Goal: Information Seeking & Learning: Find specific fact

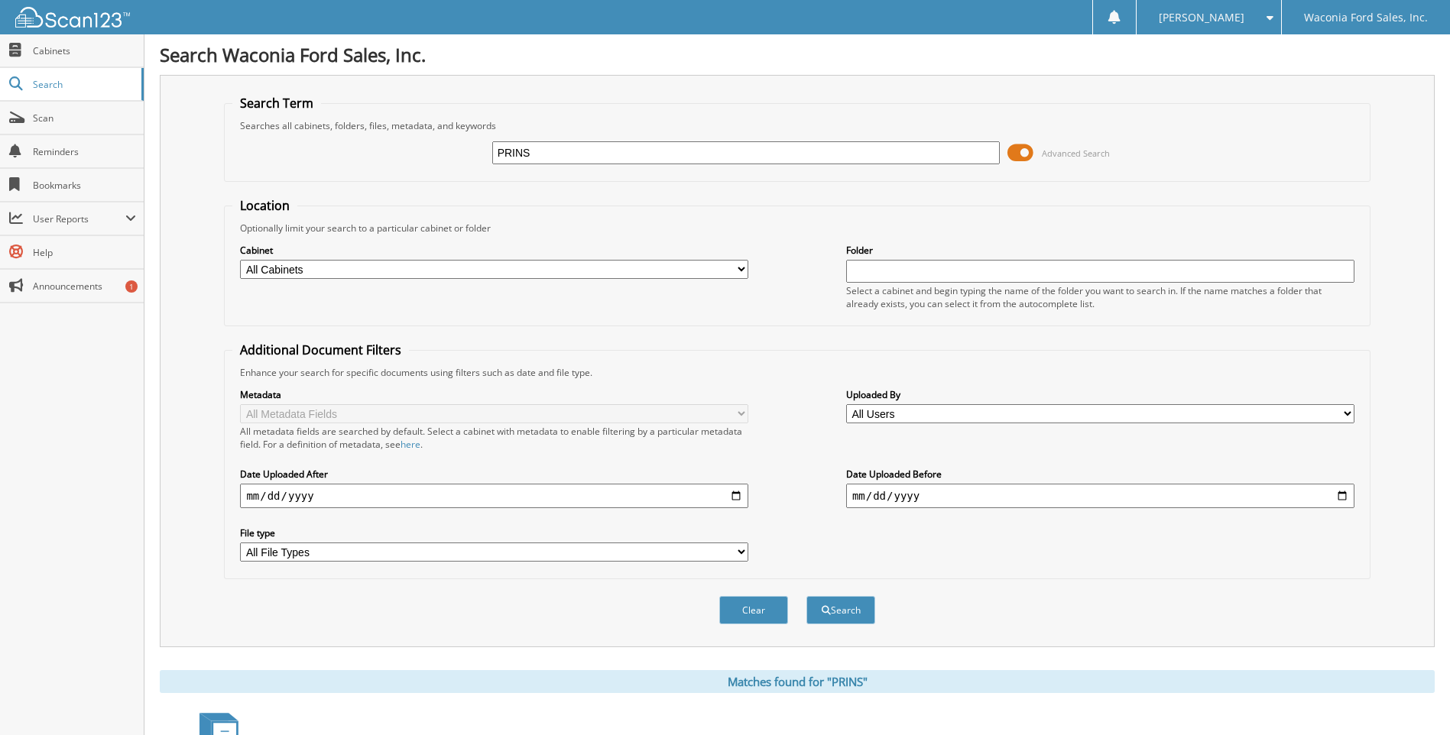
drag, startPoint x: 557, startPoint y: 156, endPoint x: 365, endPoint y: 176, distance: 193.6
click at [365, 176] on fieldset "Search Term Searches all cabinets, folders, files, metadata, and keywords PRINS…" at bounding box center [797, 138] width 1146 height 87
type input "7f376"
click at [806, 596] on button "Search" at bounding box center [840, 610] width 69 height 28
drag, startPoint x: 530, startPoint y: 148, endPoint x: 456, endPoint y: 143, distance: 74.3
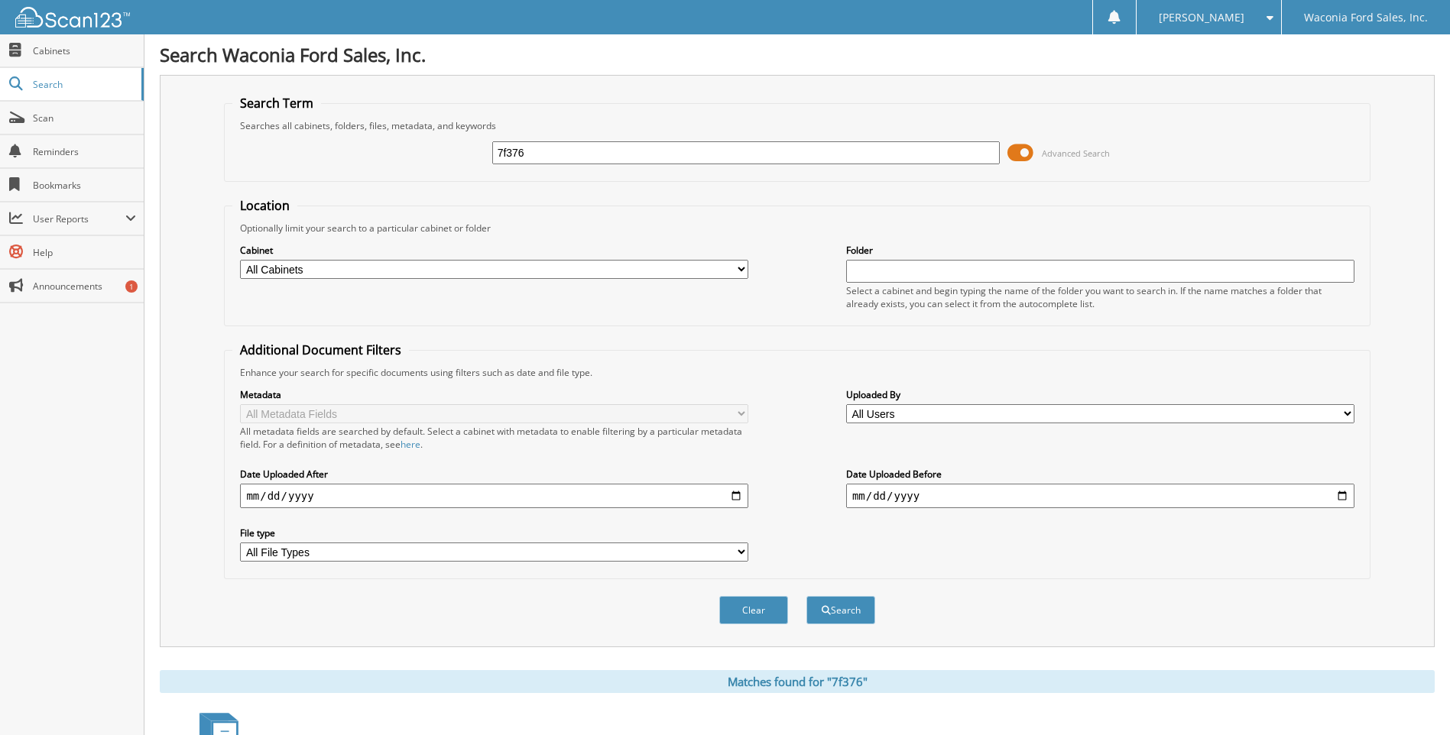
click at [456, 143] on div "7f376 Advanced Search" at bounding box center [796, 152] width 1129 height 41
type input "7g207a"
click at [806, 596] on button "Search" at bounding box center [840, 610] width 69 height 28
drag, startPoint x: 547, startPoint y: 155, endPoint x: 215, endPoint y: 131, distance: 333.4
click at [215, 131] on div "Search Term Searches all cabinets, folders, files, metadata, and keywords 7g207…" at bounding box center [797, 361] width 1275 height 572
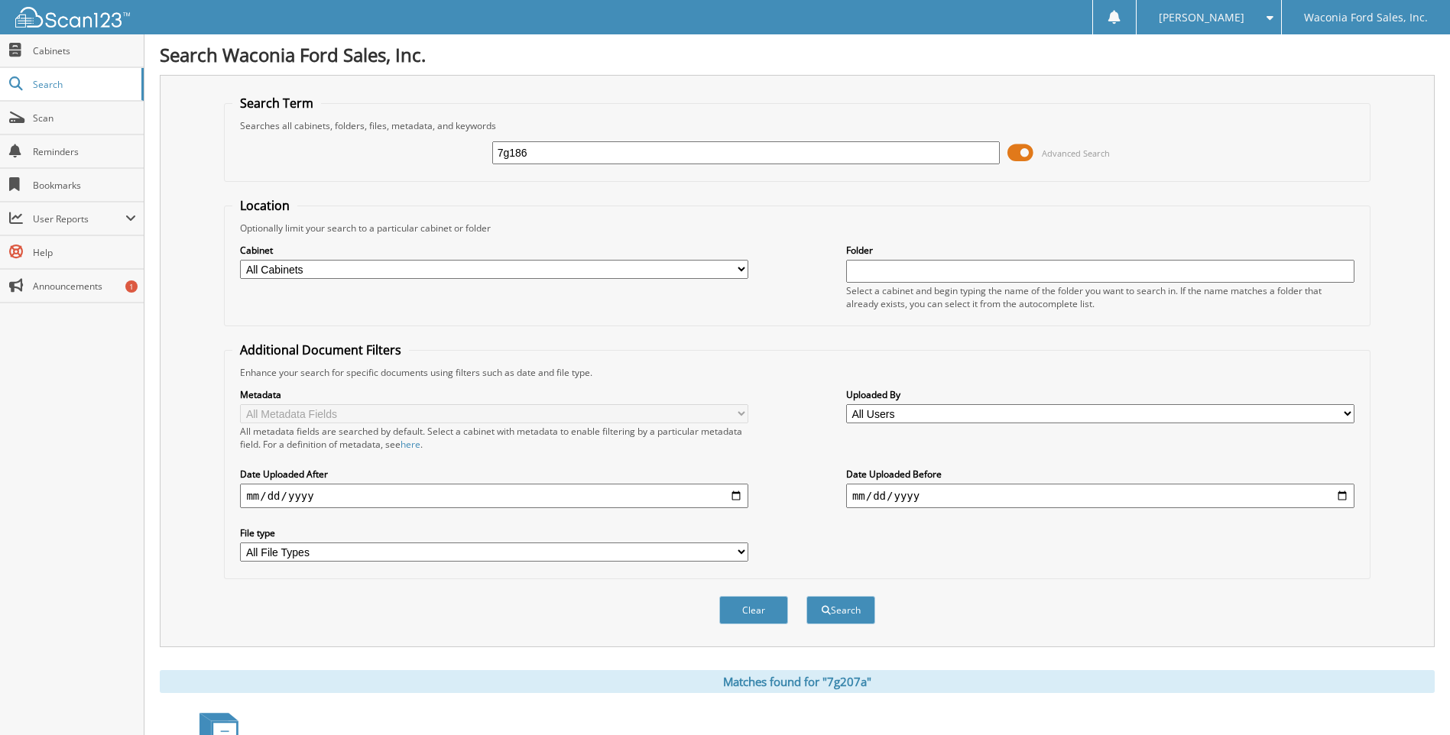
type input "7g186"
click at [806, 596] on button "Search" at bounding box center [840, 610] width 69 height 28
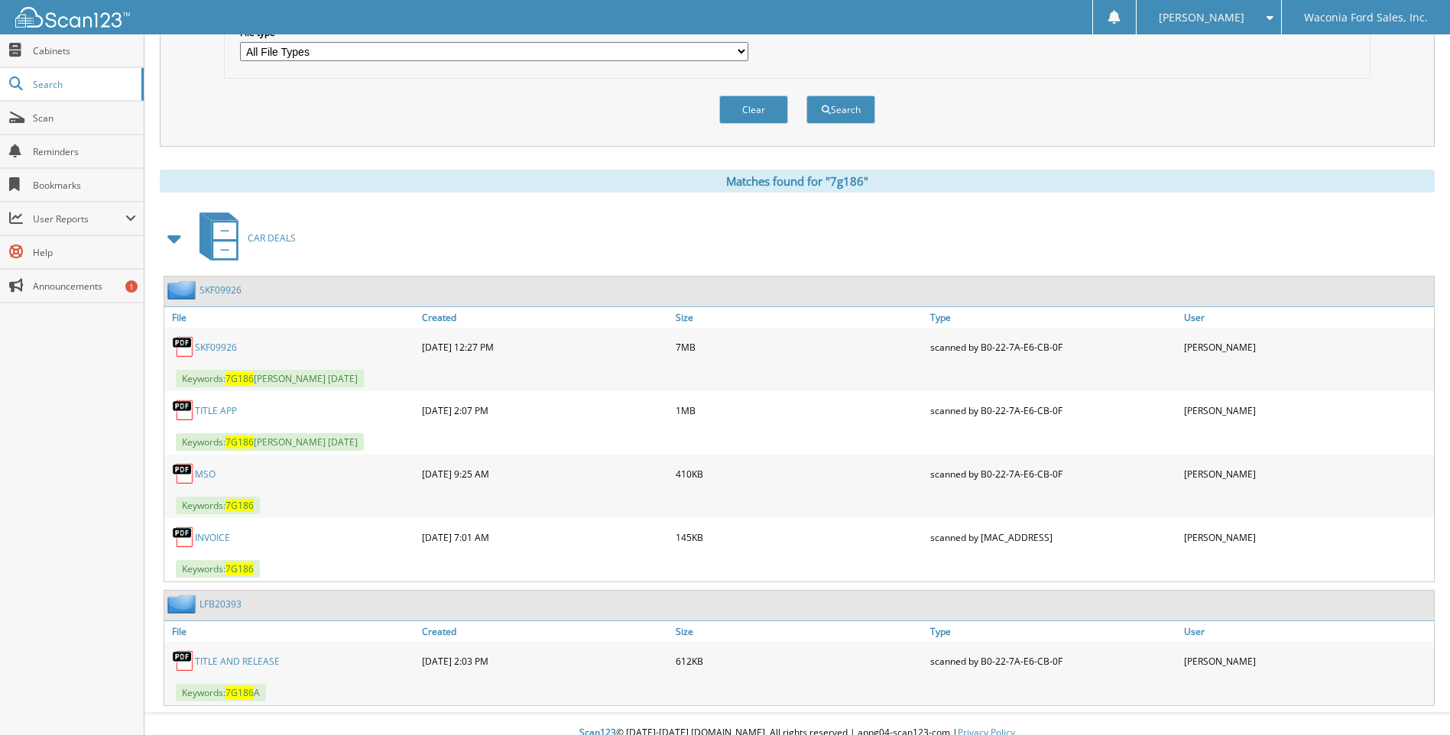
scroll to position [518, 0]
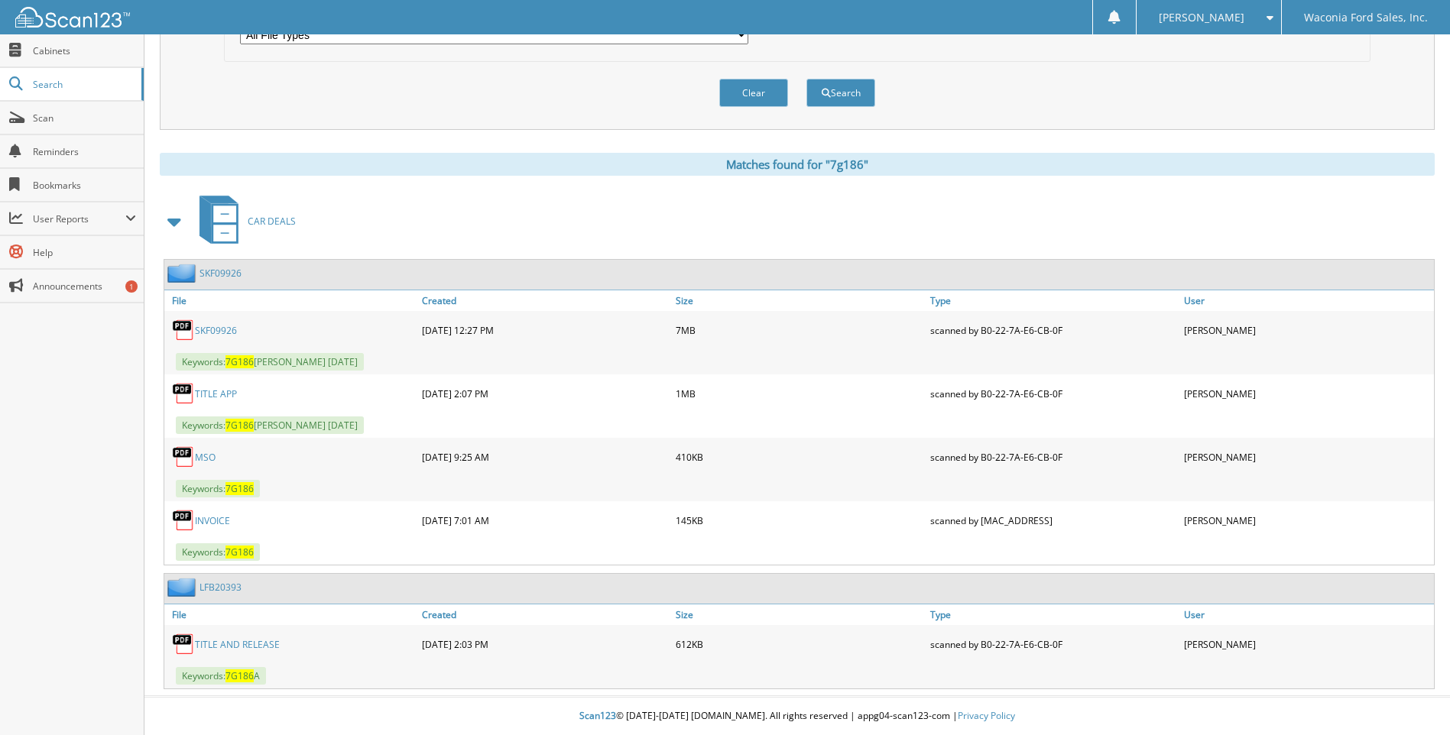
click at [200, 328] on link "SKF09926" at bounding box center [216, 330] width 42 height 13
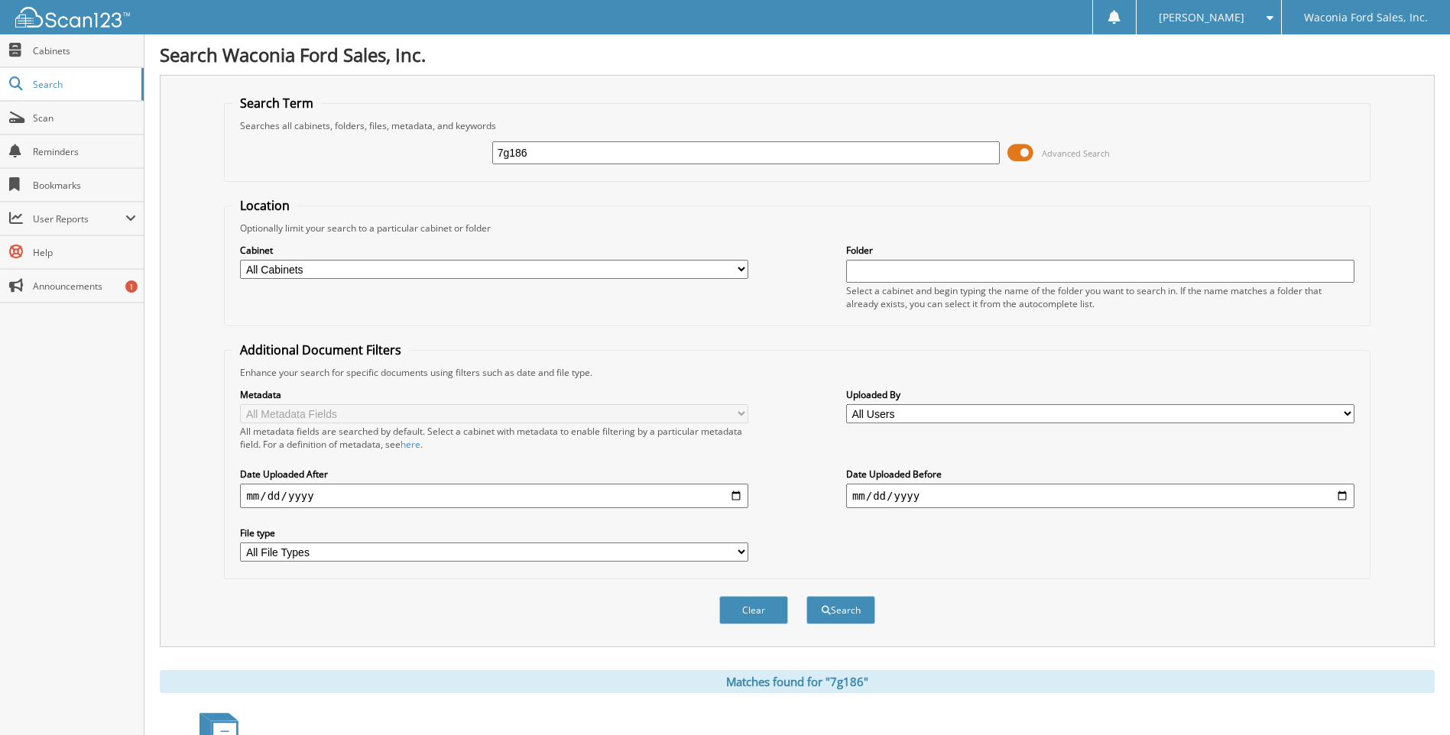
drag, startPoint x: 533, startPoint y: 154, endPoint x: 417, endPoint y: 152, distance: 116.2
click at [417, 152] on div "7g186 Advanced Search" at bounding box center [796, 152] width 1129 height 41
type input "7g121b"
click at [806, 596] on button "Search" at bounding box center [840, 610] width 69 height 28
